Goal: Task Accomplishment & Management: Manage account settings

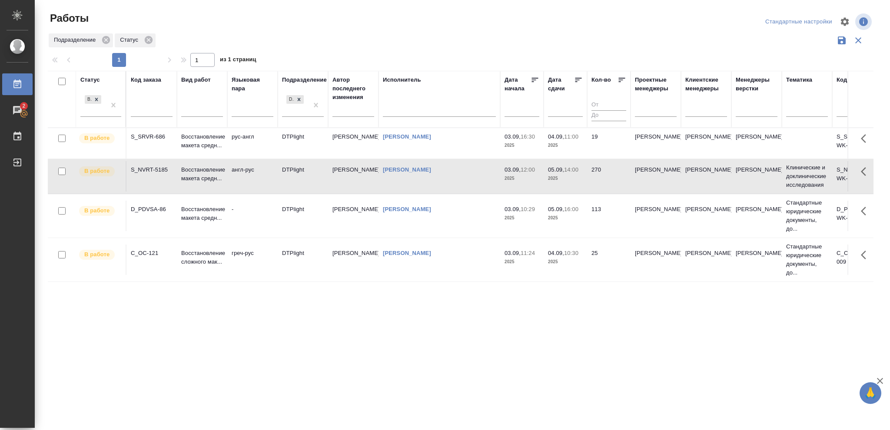
click at [571, 258] on p "2025" at bounding box center [565, 262] width 35 height 9
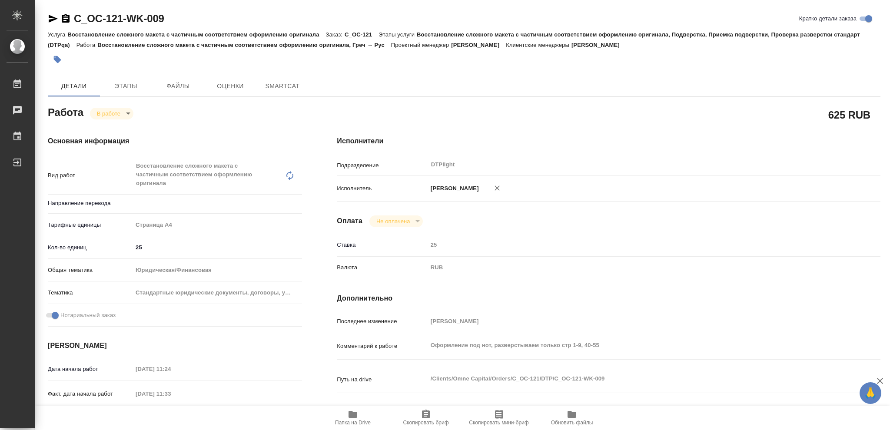
type textarea "x"
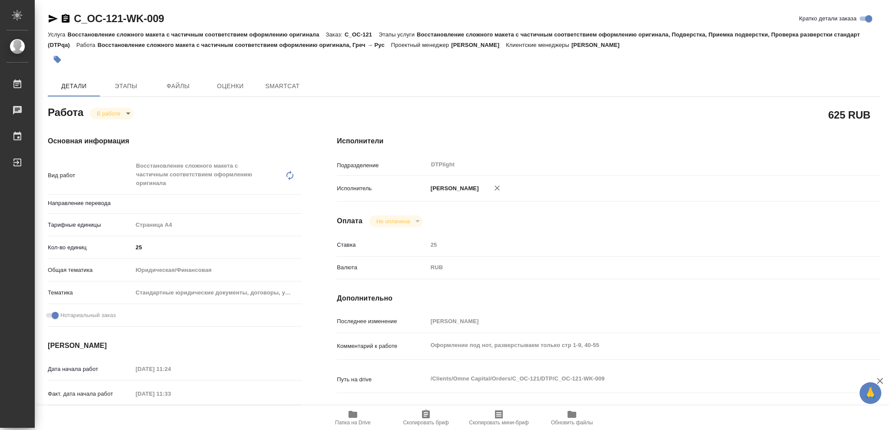
type textarea "x"
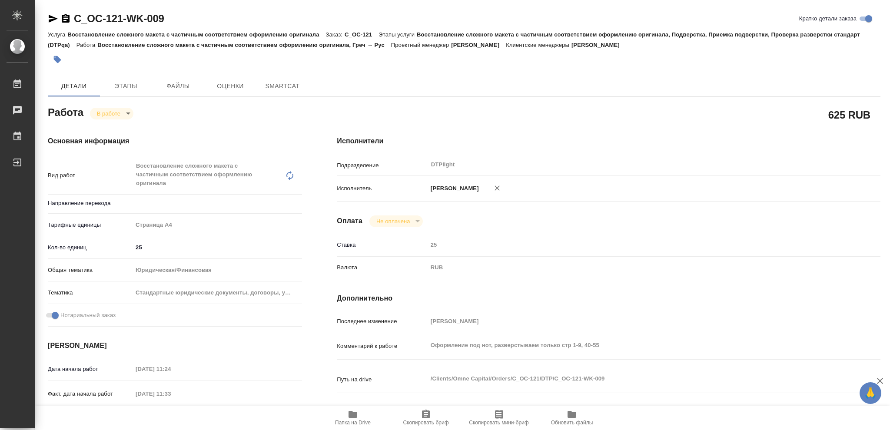
type textarea "x"
type input "греч-рус"
type textarea "x"
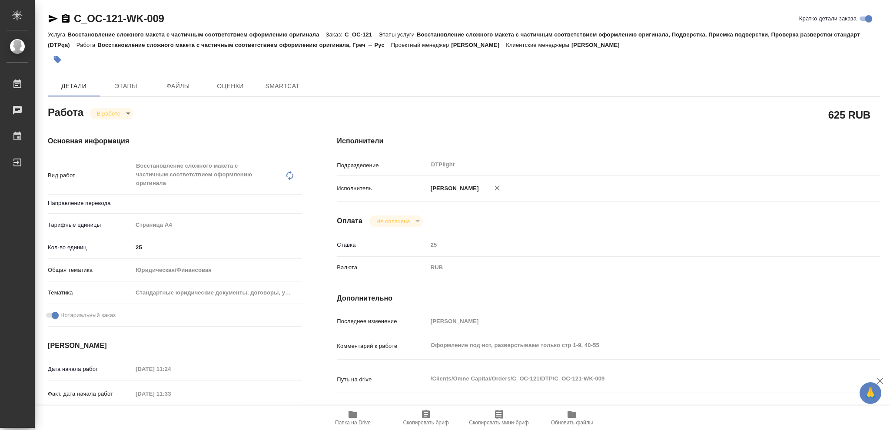
type textarea "x"
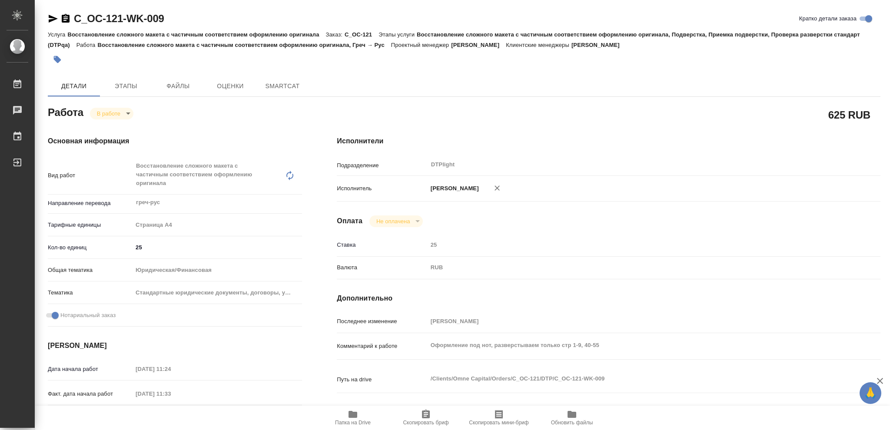
type textarea "x"
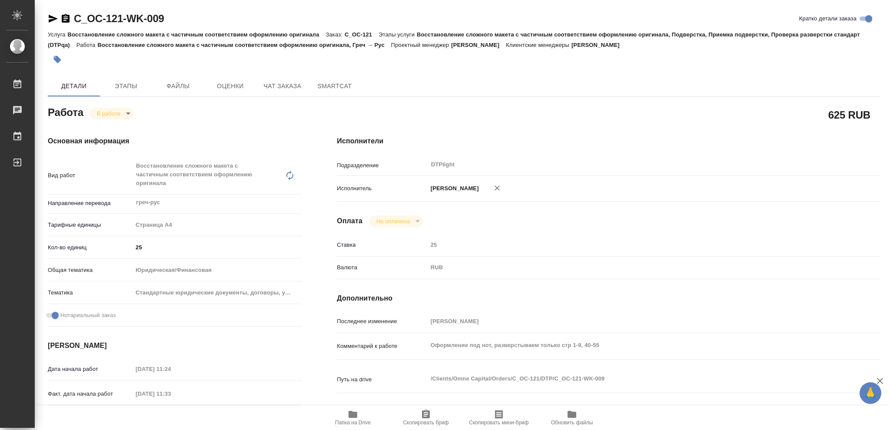
type textarea "x"
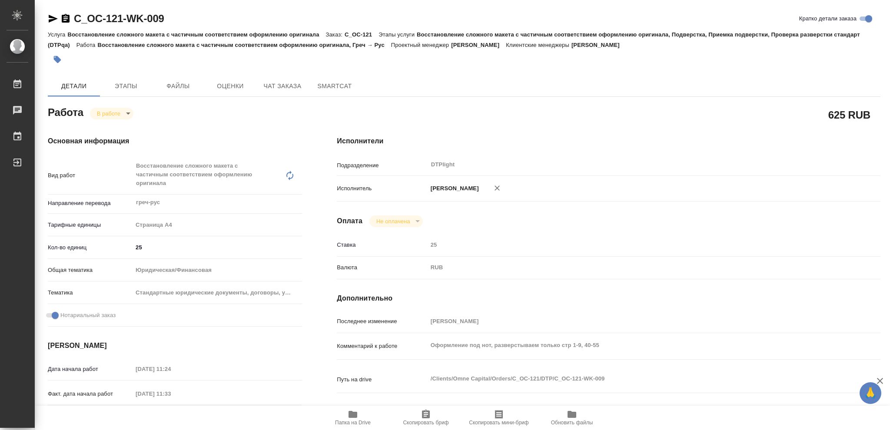
type textarea "x"
click at [350, 415] on icon "button" at bounding box center [352, 414] width 9 height 7
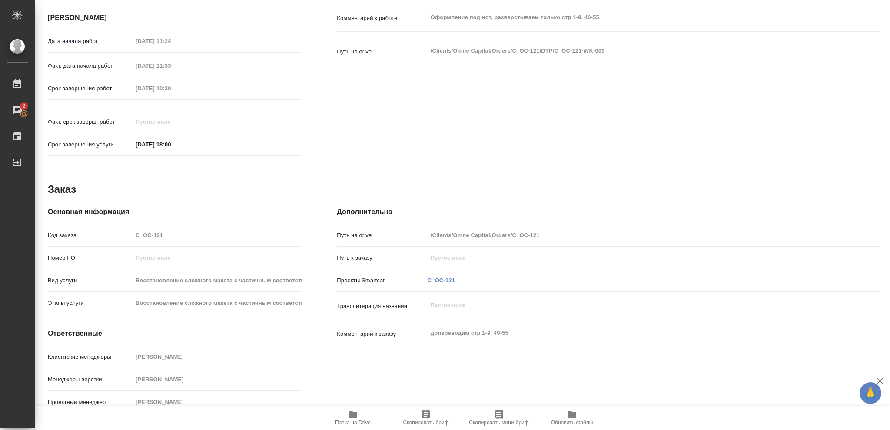
scroll to position [38, 0]
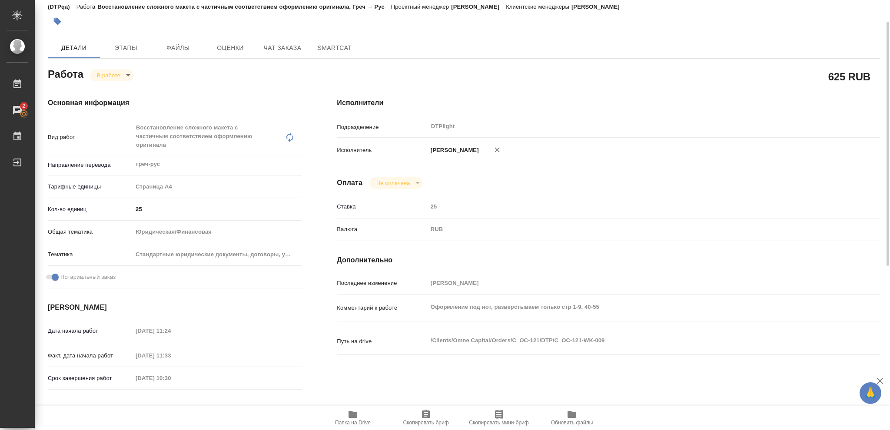
click at [127, 74] on body "🙏 .cls-1 fill:#fff; AWATERA Vasileva Olga Работы 2 Чаты График Выйти C_OC-121-W…" at bounding box center [445, 215] width 890 height 430
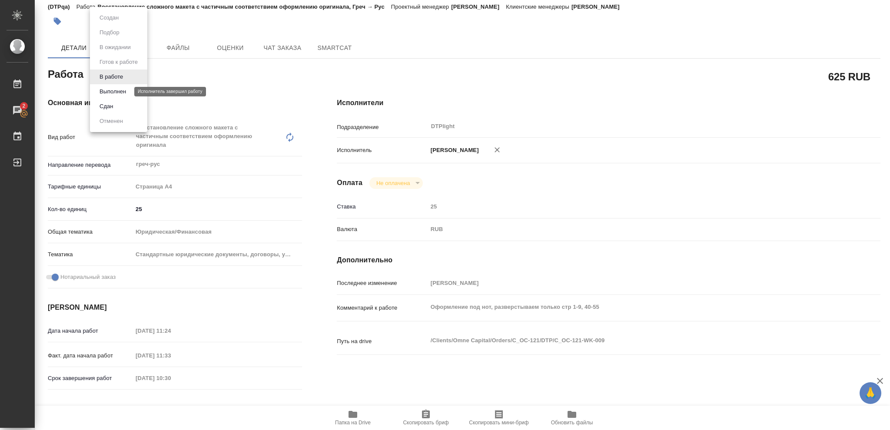
click at [122, 90] on button "Выполнен" at bounding box center [113, 92] width 32 height 10
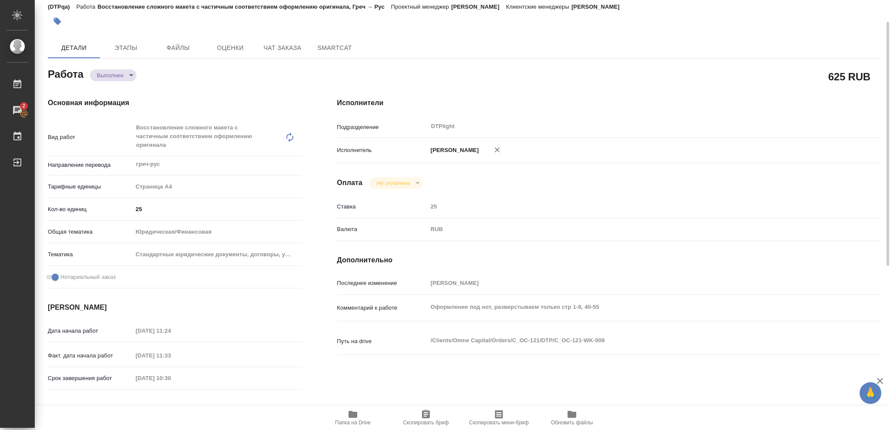
type textarea "x"
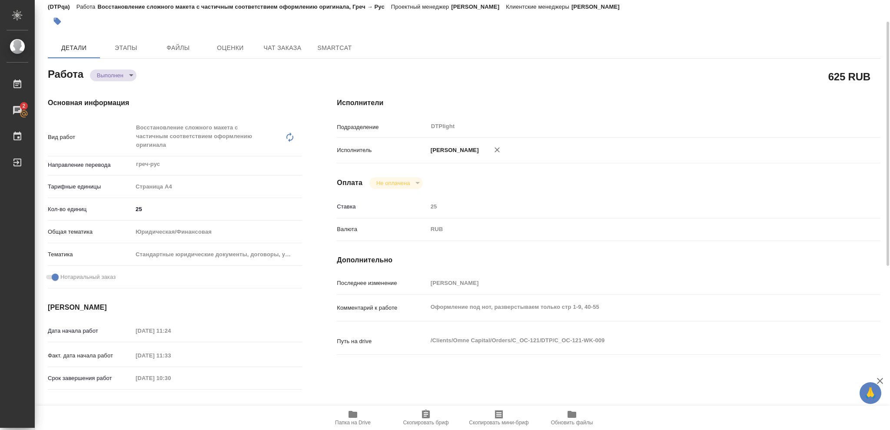
type textarea "x"
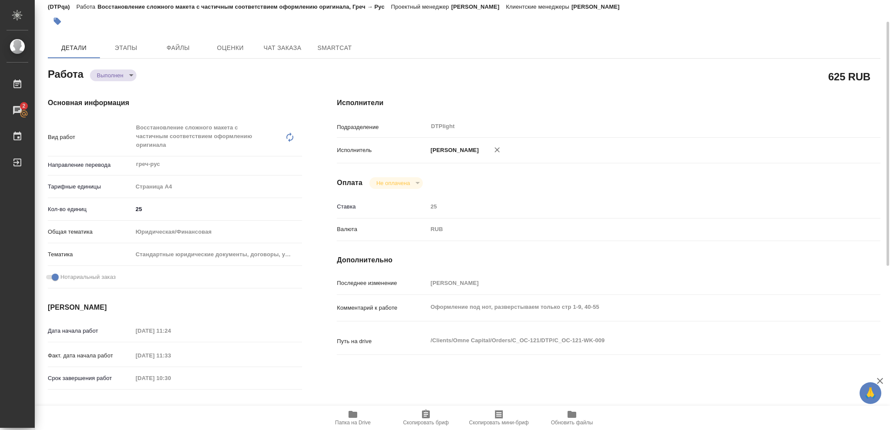
type textarea "x"
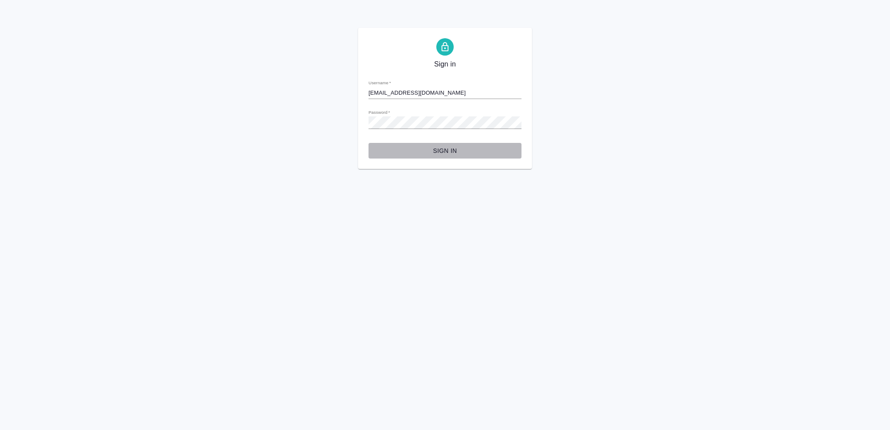
click at [444, 150] on span "Sign in" at bounding box center [444, 151] width 139 height 11
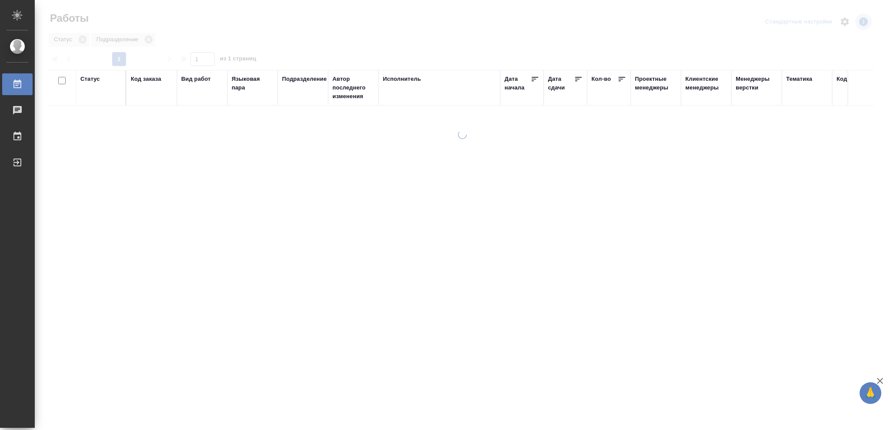
click at [88, 79] on div "Статус" at bounding box center [90, 79] width 20 height 9
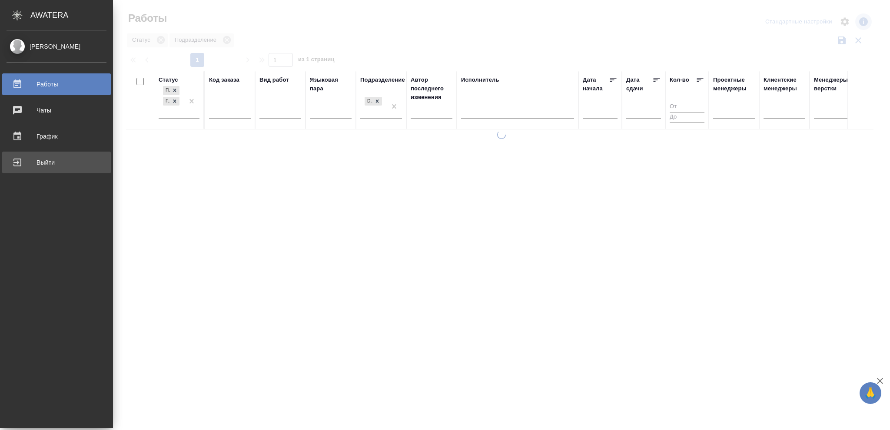
click at [43, 162] on div "Выйти" at bounding box center [57, 162] width 100 height 13
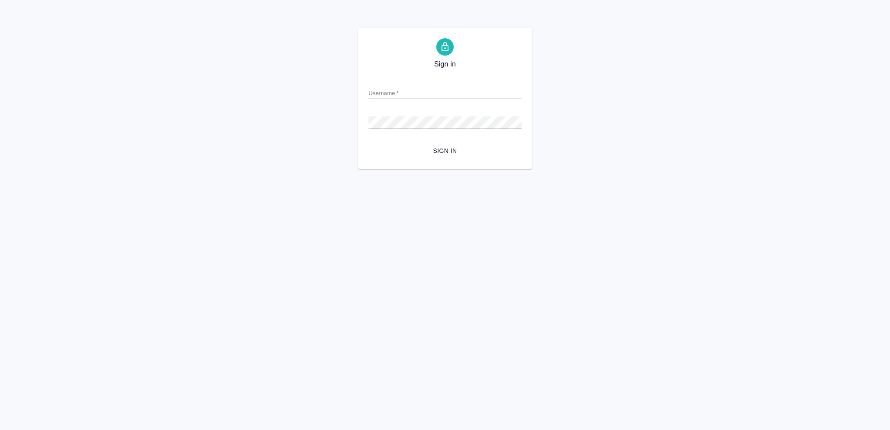
click at [384, 87] on input "Username   *" at bounding box center [444, 93] width 153 height 12
type input "o.vasileva@awatera.com"
click at [449, 151] on span "Sign in" at bounding box center [444, 151] width 139 height 11
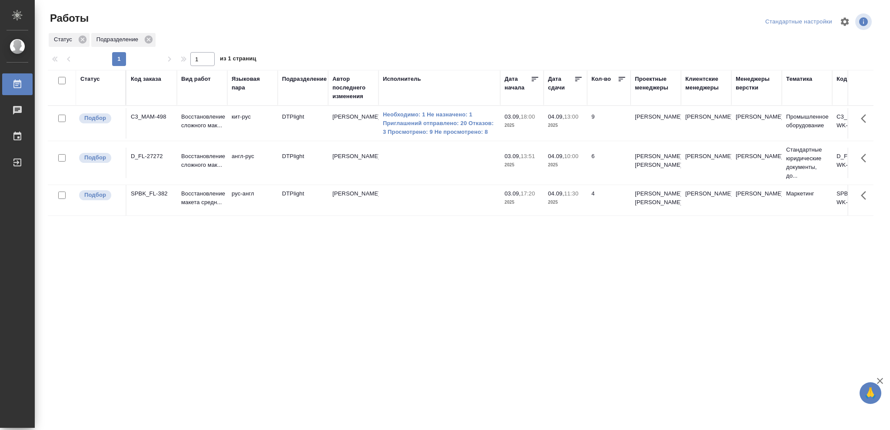
click at [95, 81] on div "Статус" at bounding box center [90, 79] width 20 height 9
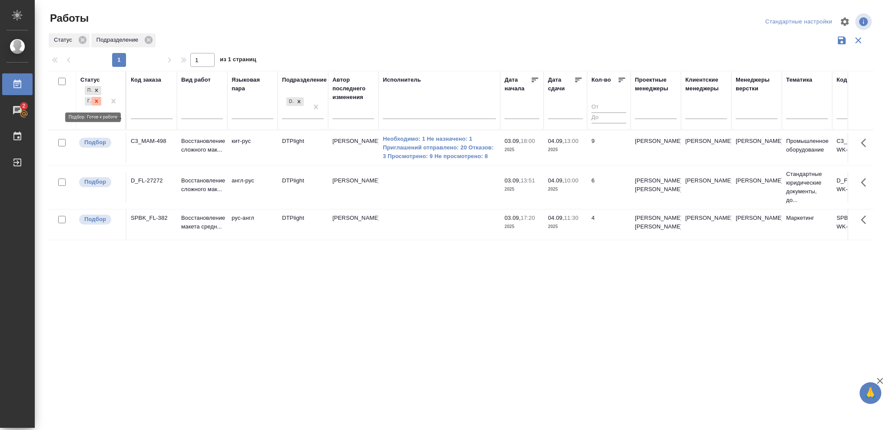
click at [96, 102] on icon at bounding box center [96, 101] width 3 height 3
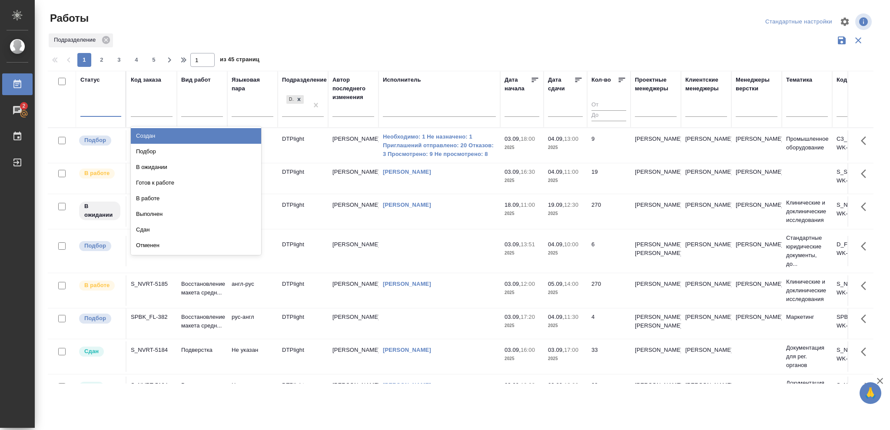
click at [97, 106] on div at bounding box center [100, 108] width 41 height 13
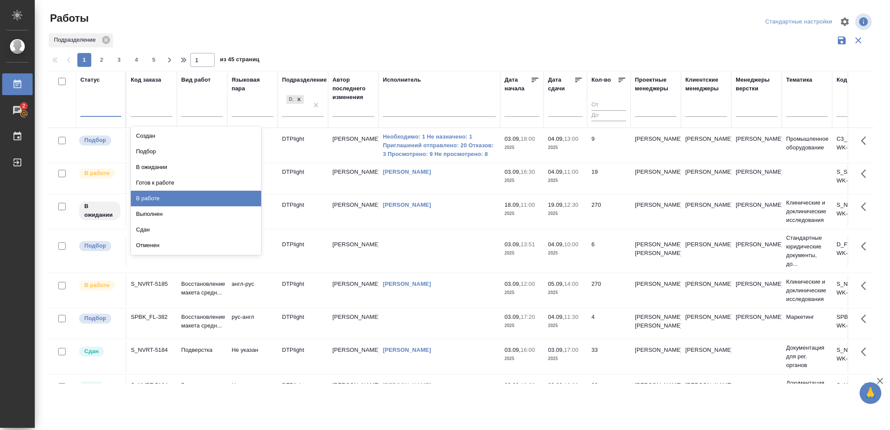
click at [155, 195] on div "В работе" at bounding box center [196, 199] width 130 height 16
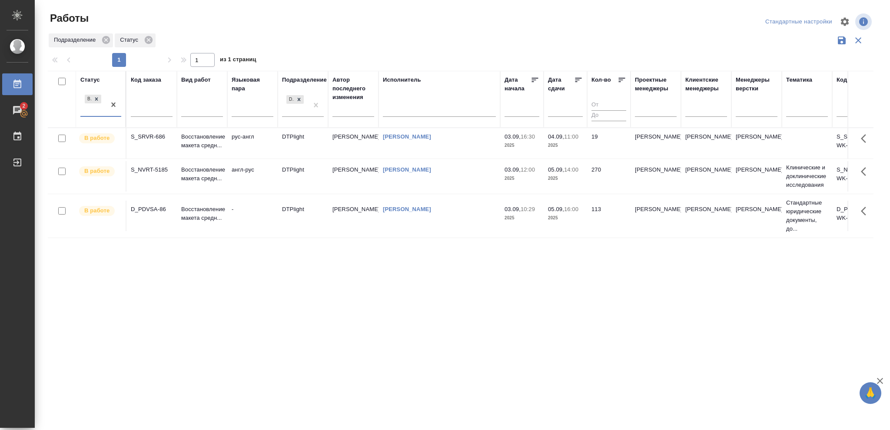
click at [568, 144] on p "2025" at bounding box center [565, 145] width 35 height 9
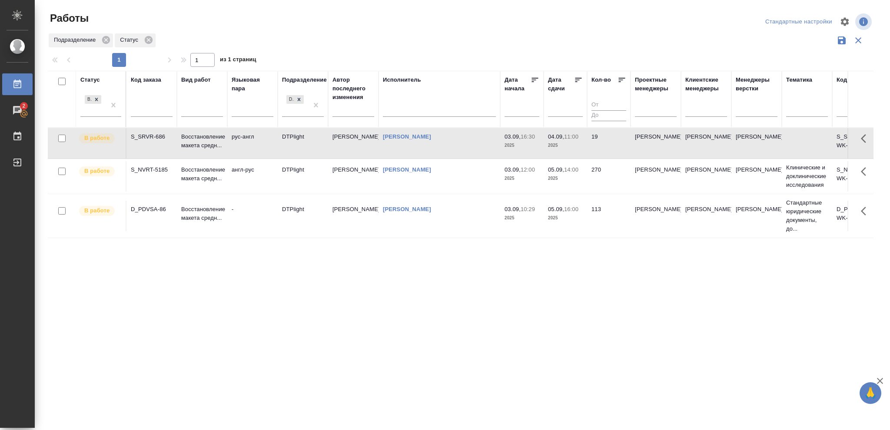
click at [568, 144] on p "2025" at bounding box center [565, 145] width 35 height 9
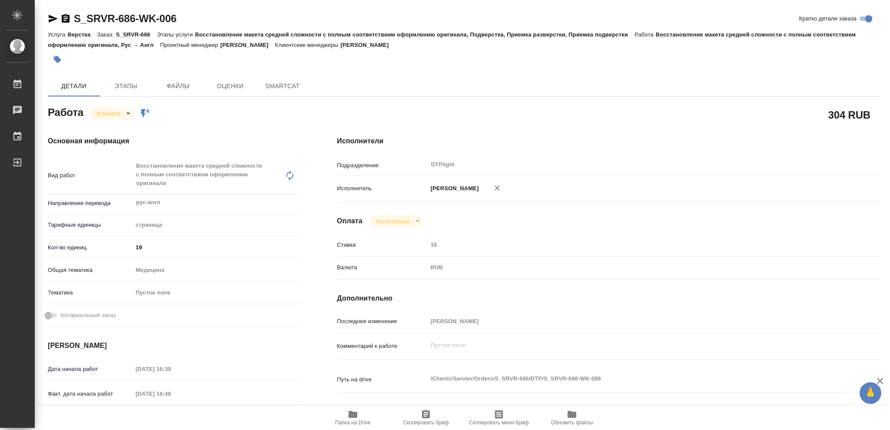
type textarea "x"
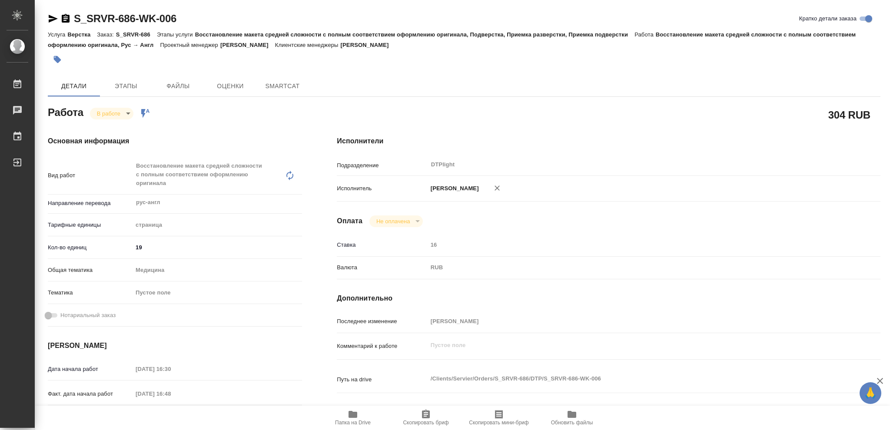
type textarea "x"
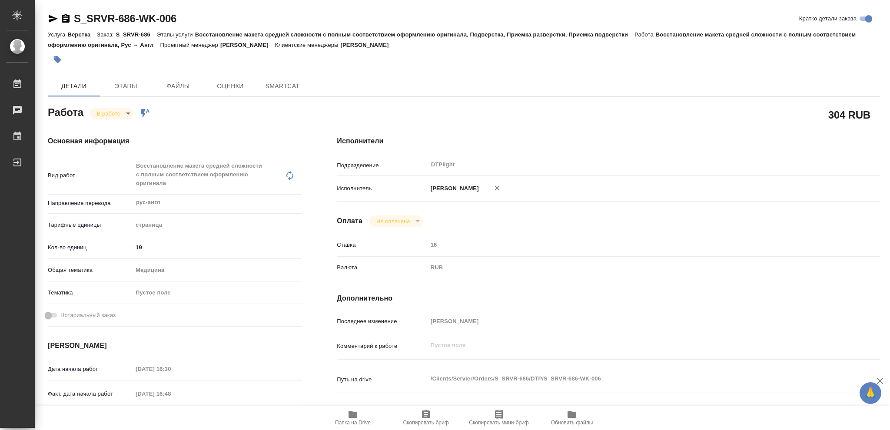
type textarea "x"
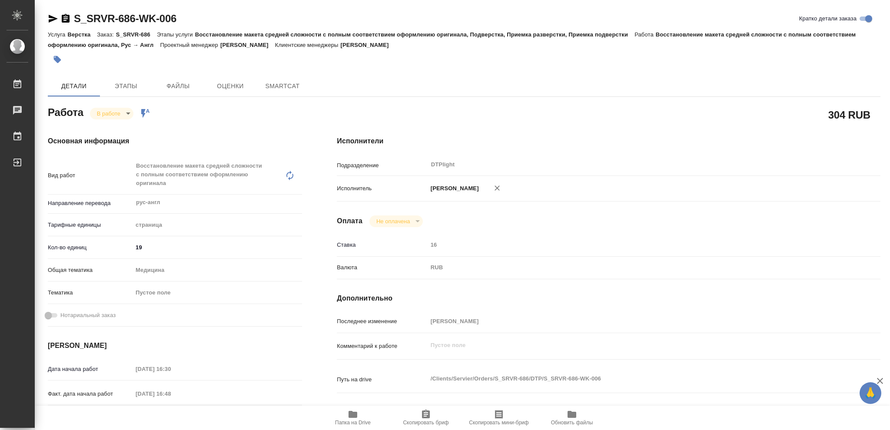
type textarea "x"
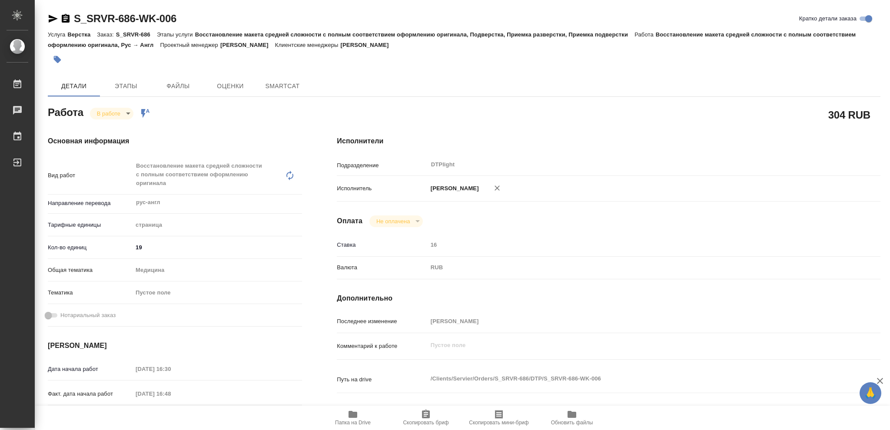
type textarea "x"
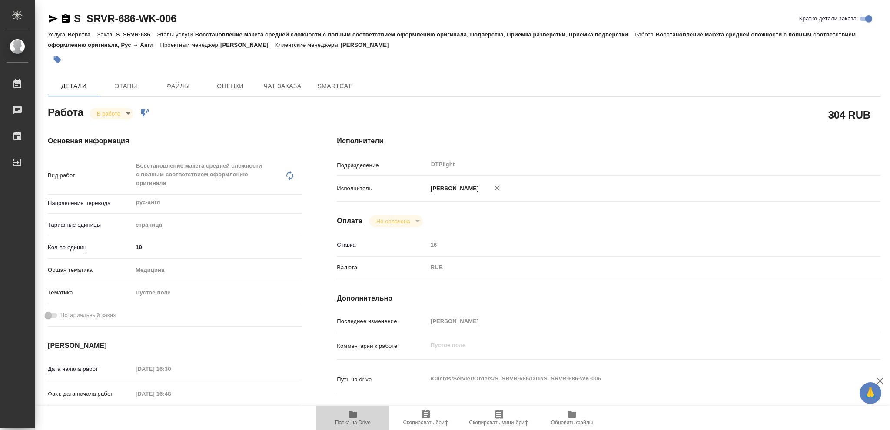
click at [355, 417] on icon "button" at bounding box center [352, 414] width 9 height 7
type textarea "x"
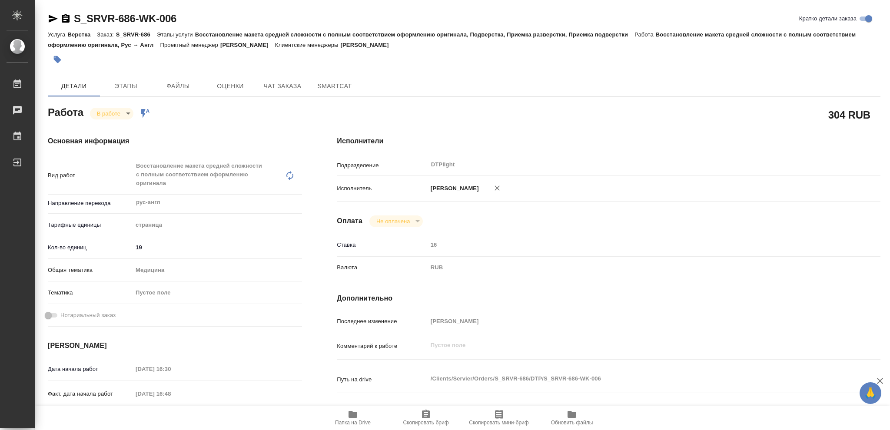
type textarea "x"
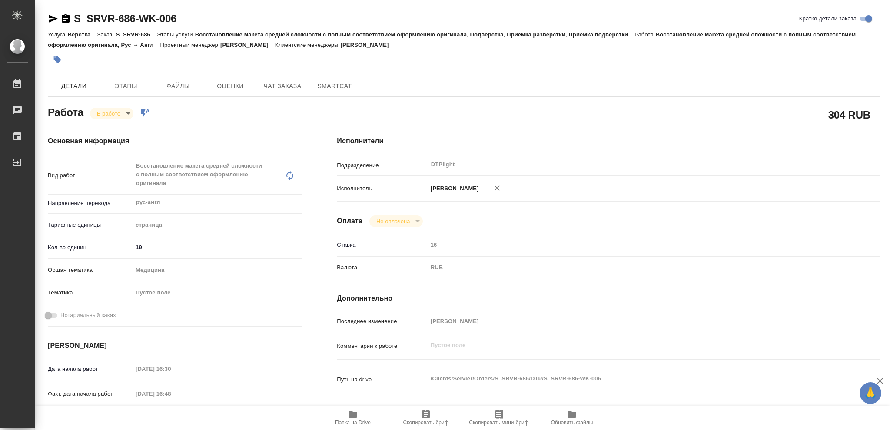
type textarea "x"
